Goal: Task Accomplishment & Management: Manage account settings

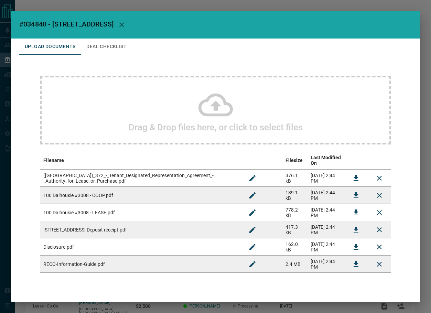
click at [352, 208] on icon "Download" at bounding box center [356, 212] width 8 height 8
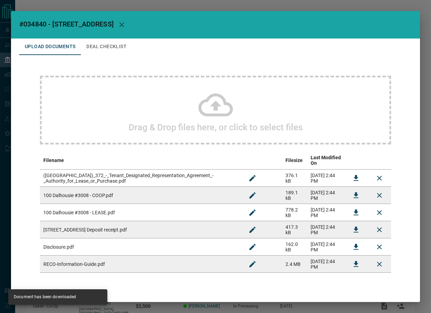
click at [31, 23] on span "#034840 - [STREET_ADDRESS]" at bounding box center [66, 24] width 94 height 8
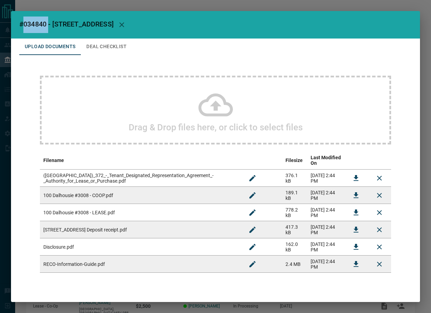
copy span "034840"
click at [352, 226] on icon "Download" at bounding box center [356, 230] width 8 height 8
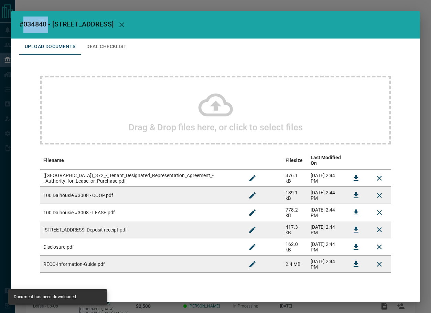
click at [352, 191] on icon "Download" at bounding box center [356, 195] width 8 height 8
click at [97, 50] on button "Deal Checklist" at bounding box center [106, 47] width 51 height 17
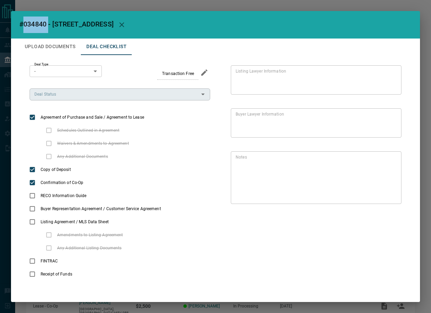
click at [90, 94] on input "Deal Status" at bounding box center [114, 94] width 165 height 8
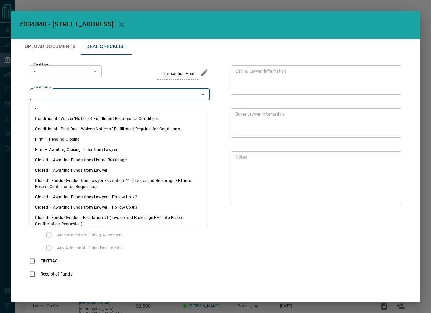
click at [79, 138] on li "Firm – Pending Closing" at bounding box center [119, 139] width 178 height 10
type input "**********"
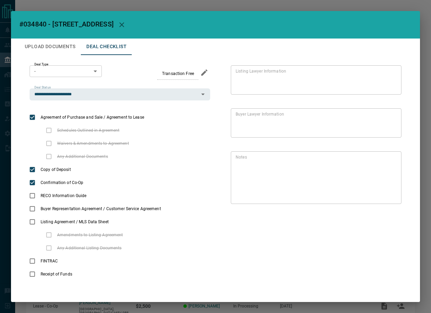
click at [75, 71] on body "Lead Transfers Leads Deals Listings Campaigns Quota Rules Agent Quotas Admin Mo…" at bounding box center [215, 182] width 431 height 364
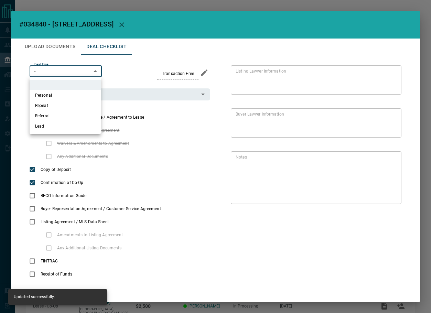
click at [71, 121] on li "Lead" at bounding box center [65, 126] width 71 height 10
type input "*"
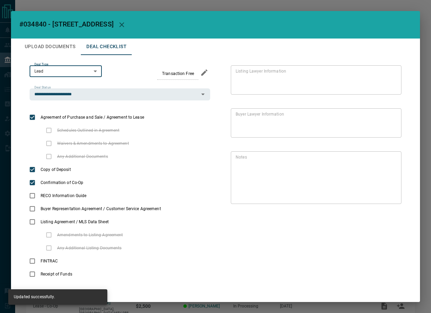
click at [69, 50] on button "Upload Documents" at bounding box center [50, 47] width 62 height 17
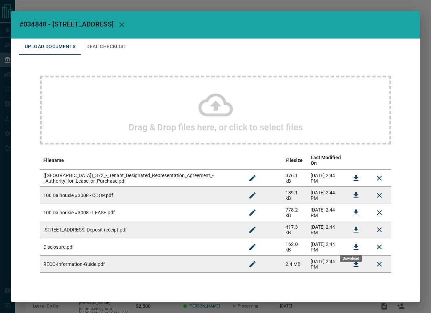
click at [352, 243] on icon "Download" at bounding box center [356, 247] width 8 height 8
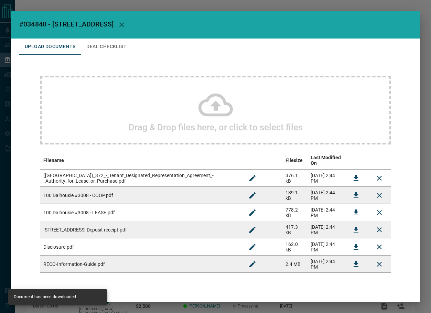
click at [352, 260] on icon "Download" at bounding box center [356, 264] width 8 height 8
click at [352, 176] on icon "Download" at bounding box center [356, 178] width 8 height 8
click at [106, 45] on button "Deal Checklist" at bounding box center [106, 47] width 51 height 17
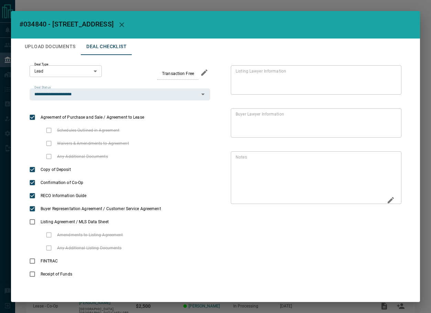
click at [386, 205] on button "Edit" at bounding box center [391, 200] width 12 height 13
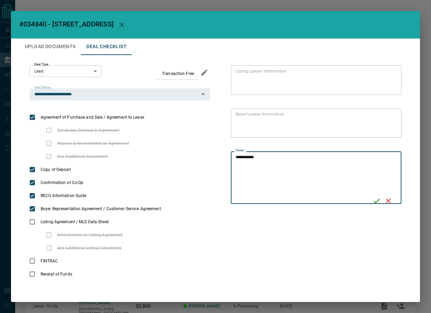
type textarea "**********"
click at [372, 202] on icon "Save" at bounding box center [376, 201] width 8 height 8
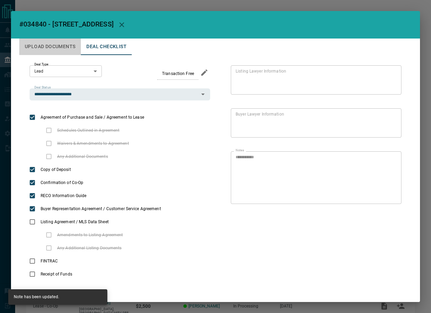
click at [52, 49] on button "Upload Documents" at bounding box center [50, 47] width 62 height 17
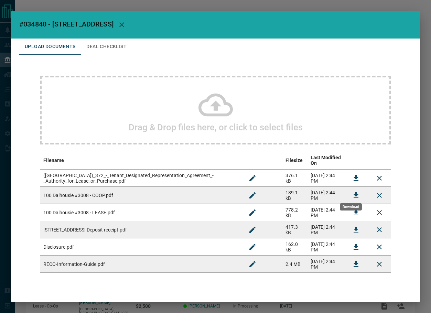
click at [354, 192] on icon "Download" at bounding box center [356, 195] width 5 height 6
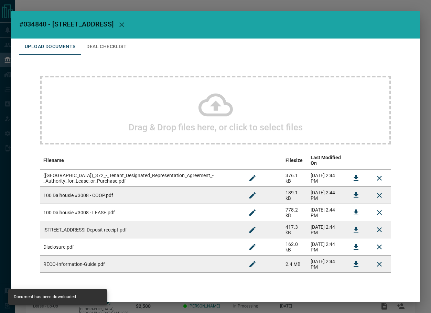
click at [106, 46] on button "Deal Checklist" at bounding box center [106, 47] width 51 height 17
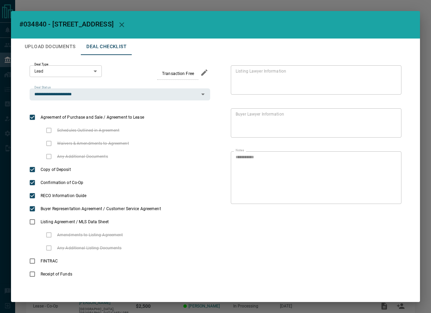
click at [59, 50] on button "Upload Documents" at bounding box center [50, 47] width 62 height 17
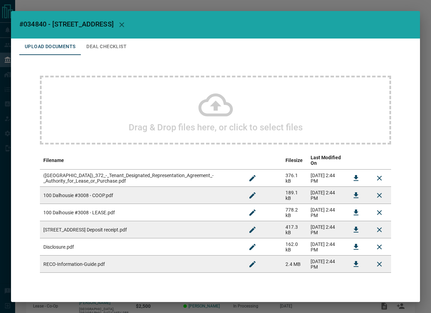
click at [118, 129] on div "Drag & Drop files here, or click to select files" at bounding box center [215, 110] width 351 height 69
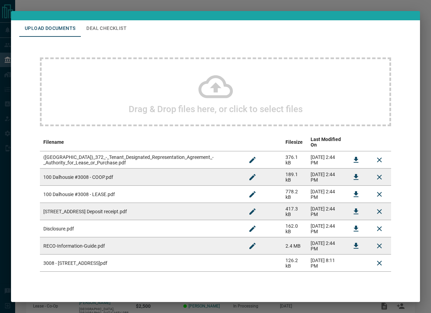
scroll to position [28, 0]
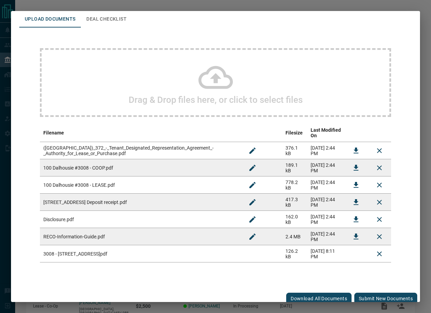
click at [385, 295] on button "Submit new documents" at bounding box center [385, 299] width 63 height 12
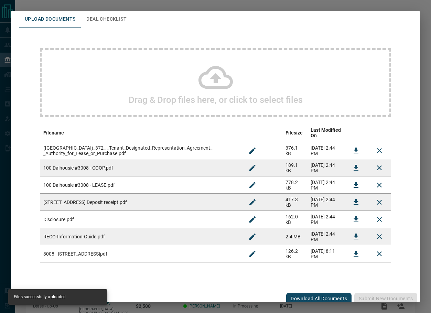
click at [125, 20] on button "Deal Checklist" at bounding box center [106, 19] width 51 height 17
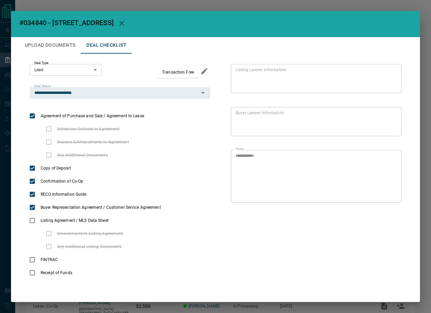
scroll to position [1, 0]
